Goal: Find specific page/section: Find specific page/section

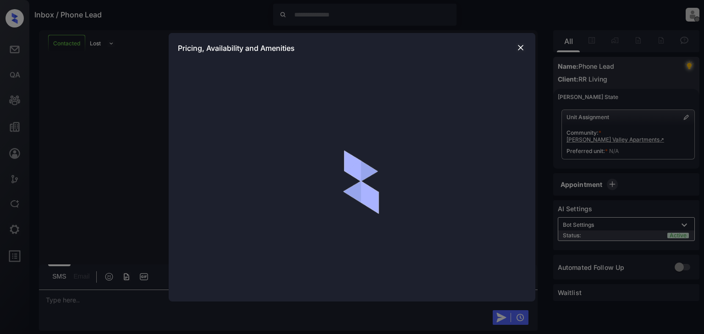
scroll to position [514, 0]
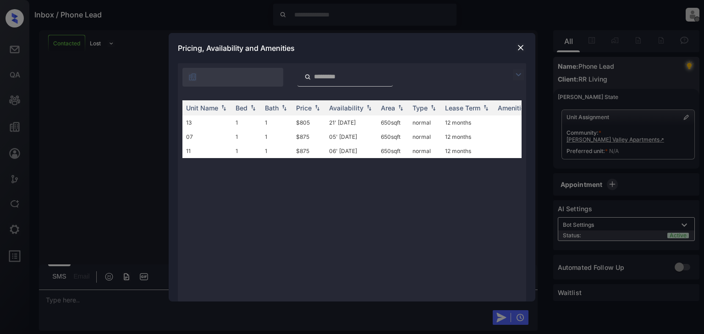
click at [522, 47] on img at bounding box center [520, 47] width 9 height 9
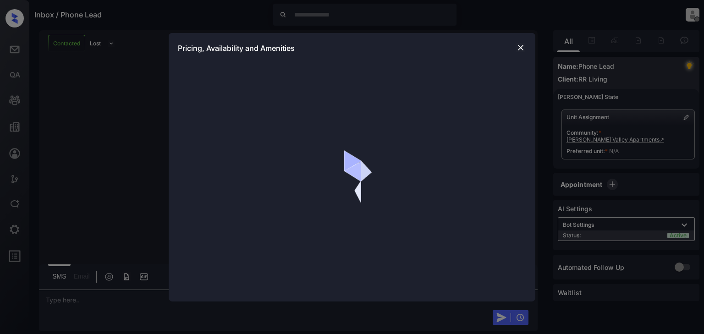
scroll to position [514, 0]
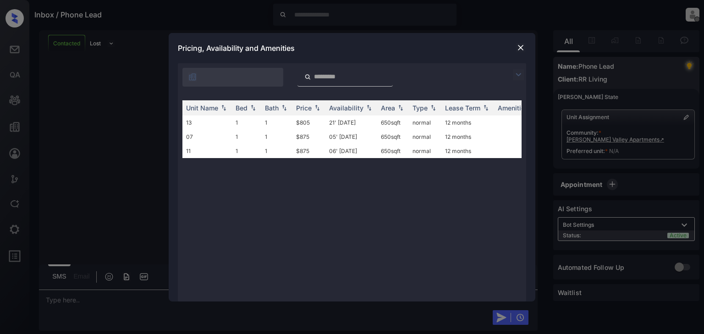
click at [519, 50] on img at bounding box center [520, 47] width 9 height 9
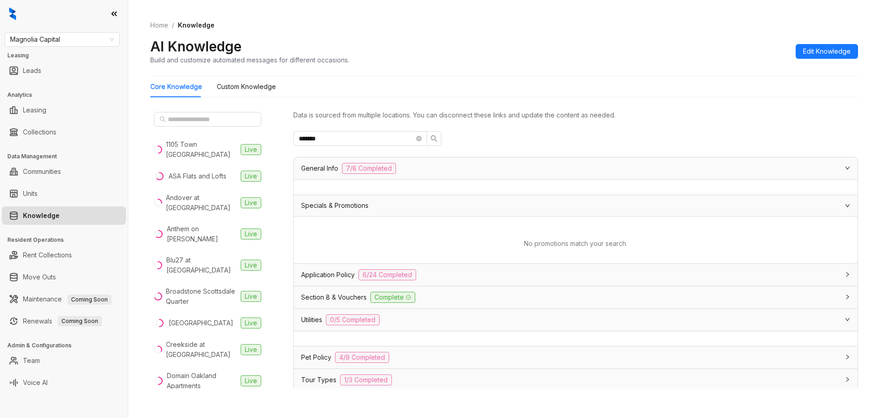
scroll to position [279, 0]
